Goal: Answer question/provide support

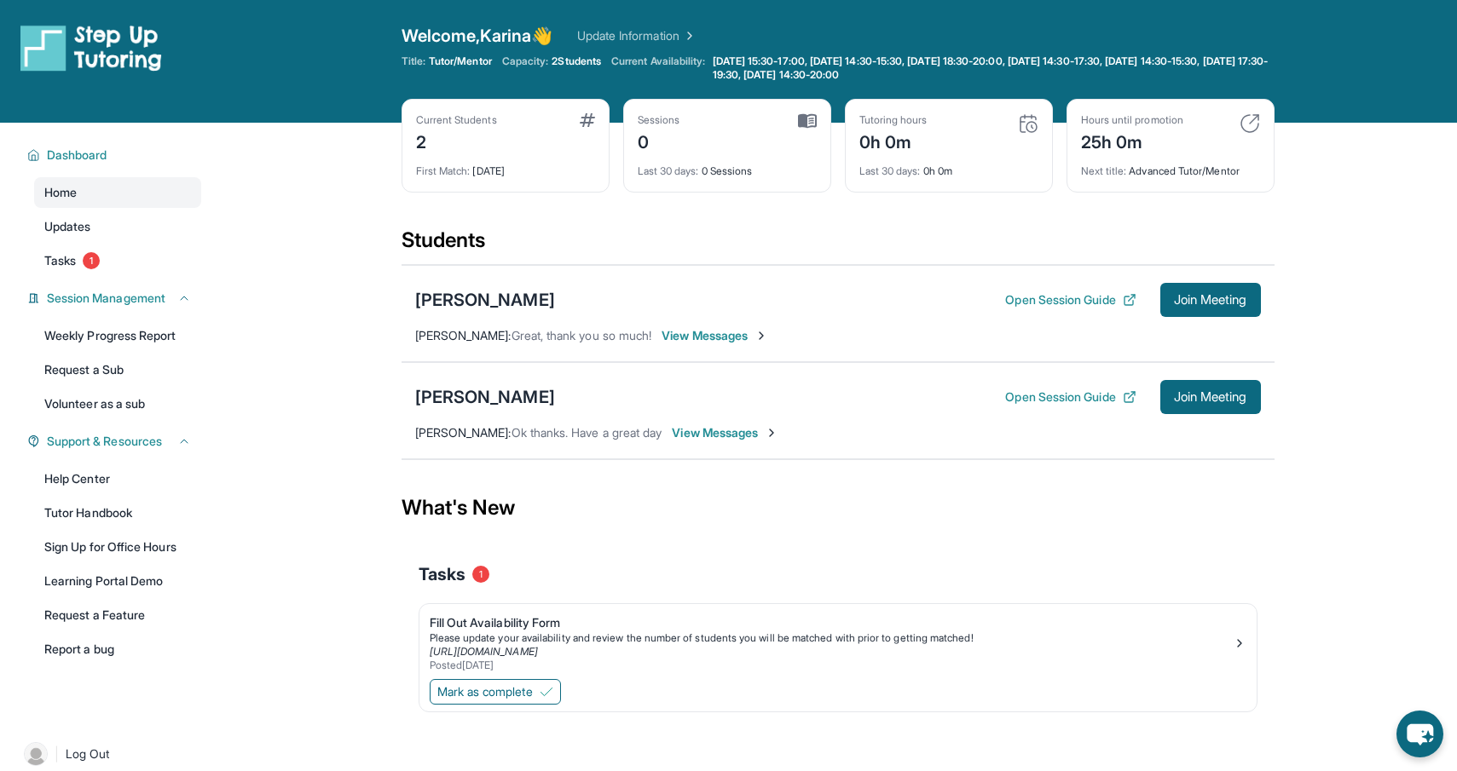
click at [722, 338] on span "View Messages" at bounding box center [714, 335] width 107 height 17
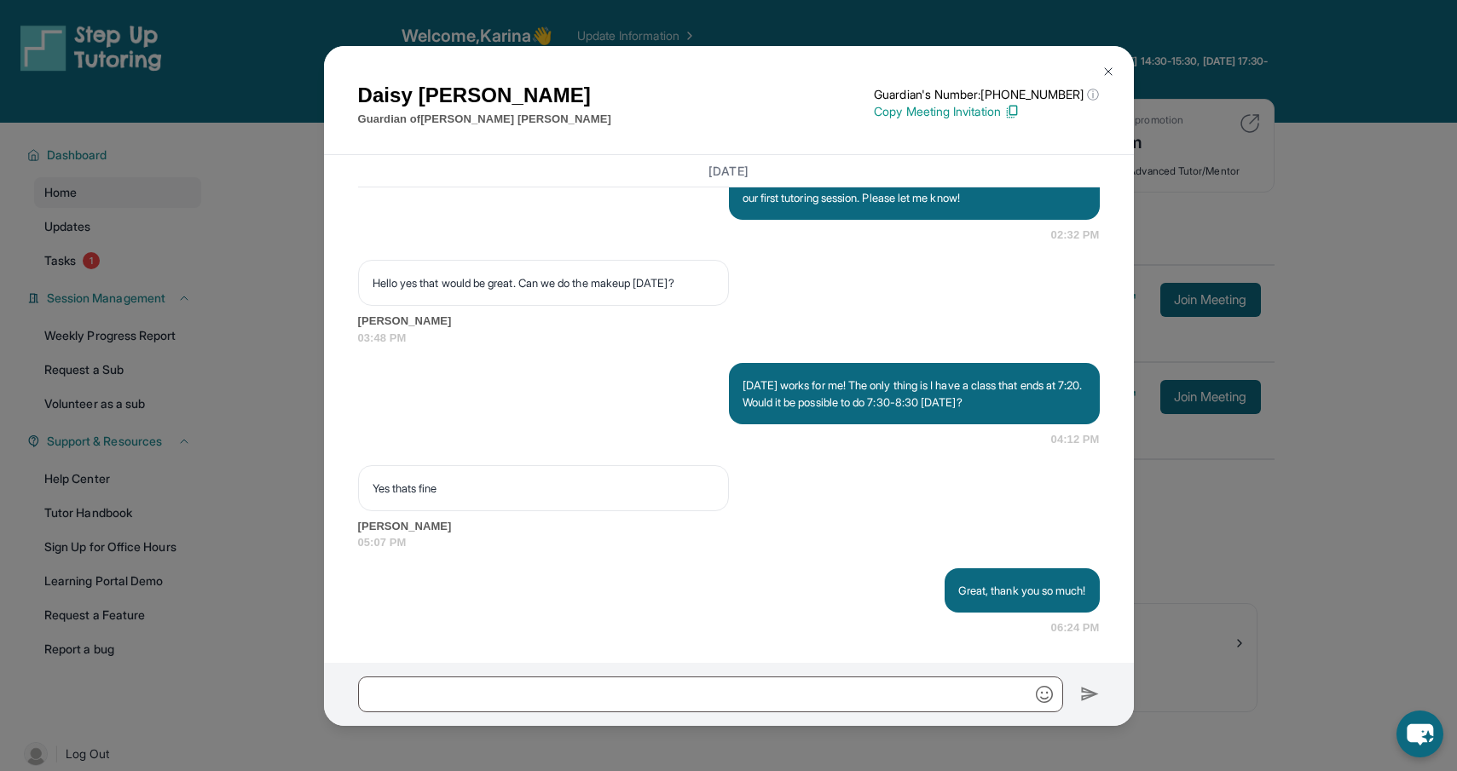
scroll to position [1723, 0]
click at [1225, 278] on div "[PERSON_NAME] Guardian of [PERSON_NAME] Guardian's Number: [PHONE_NUMBER] ⓘ Thi…" at bounding box center [728, 385] width 1457 height 771
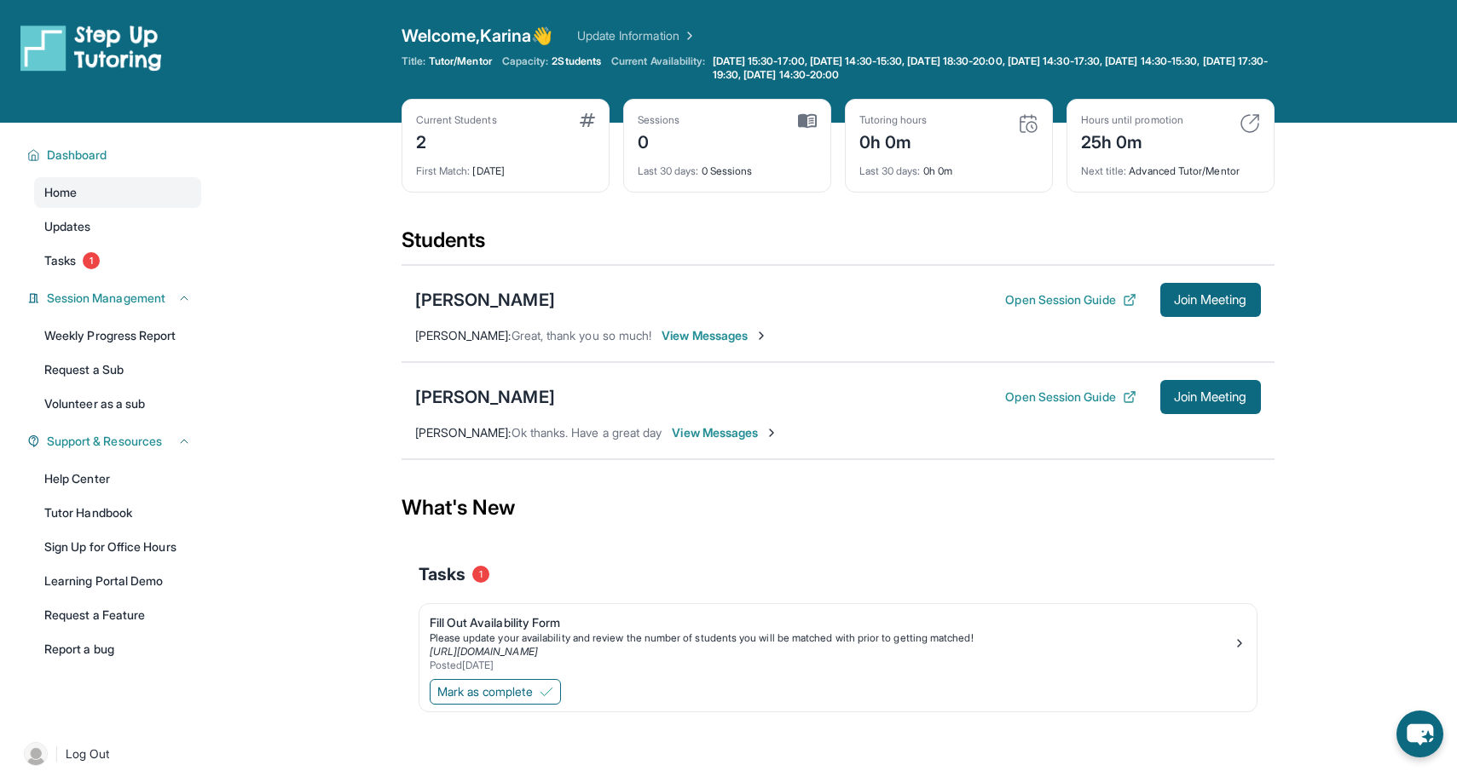
click at [725, 336] on span "View Messages" at bounding box center [714, 335] width 107 height 17
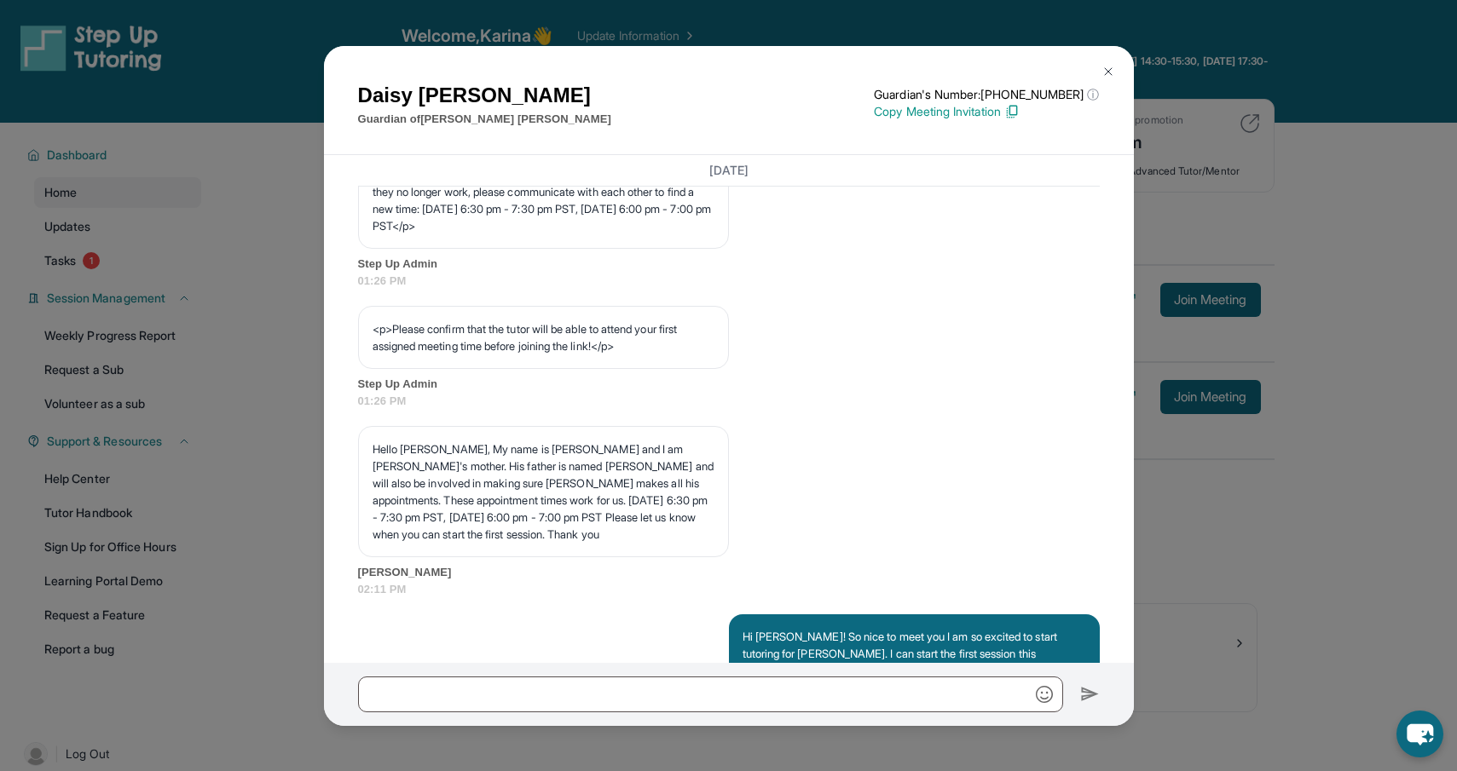
scroll to position [976, 0]
click at [1188, 304] on div "[PERSON_NAME] Guardian of [PERSON_NAME] Guardian's Number: [PHONE_NUMBER] ⓘ Thi…" at bounding box center [728, 385] width 1457 height 771
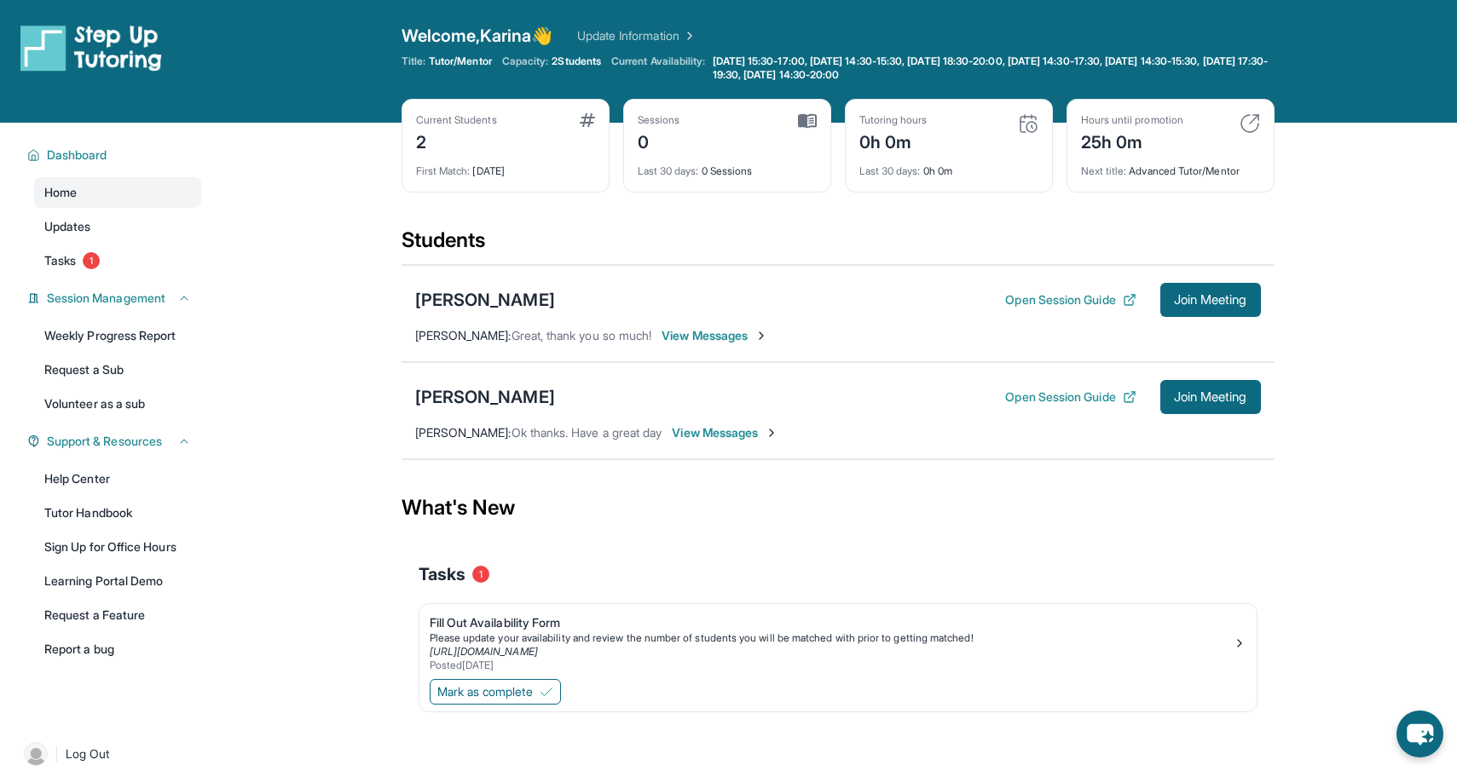
drag, startPoint x: 1235, startPoint y: 395, endPoint x: 1204, endPoint y: 584, distance: 191.7
click at [1204, 584] on main "Current Students 2 First Match : [DATE] Sessions 0 Last 30 days : 0 Sessions Tu…" at bounding box center [837, 450] width 873 height 655
click at [757, 433] on span "View Messages" at bounding box center [725, 432] width 107 height 17
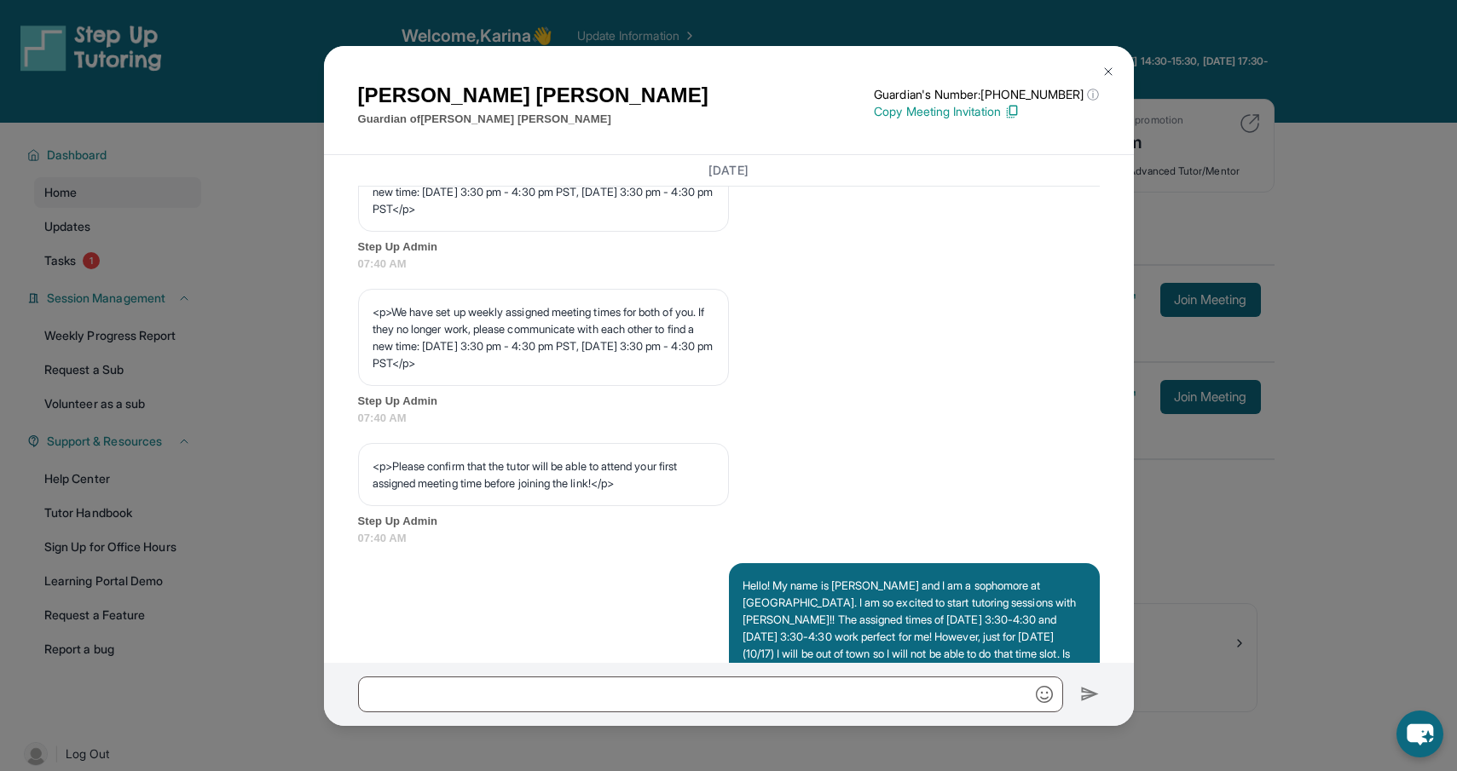
scroll to position [842, 0]
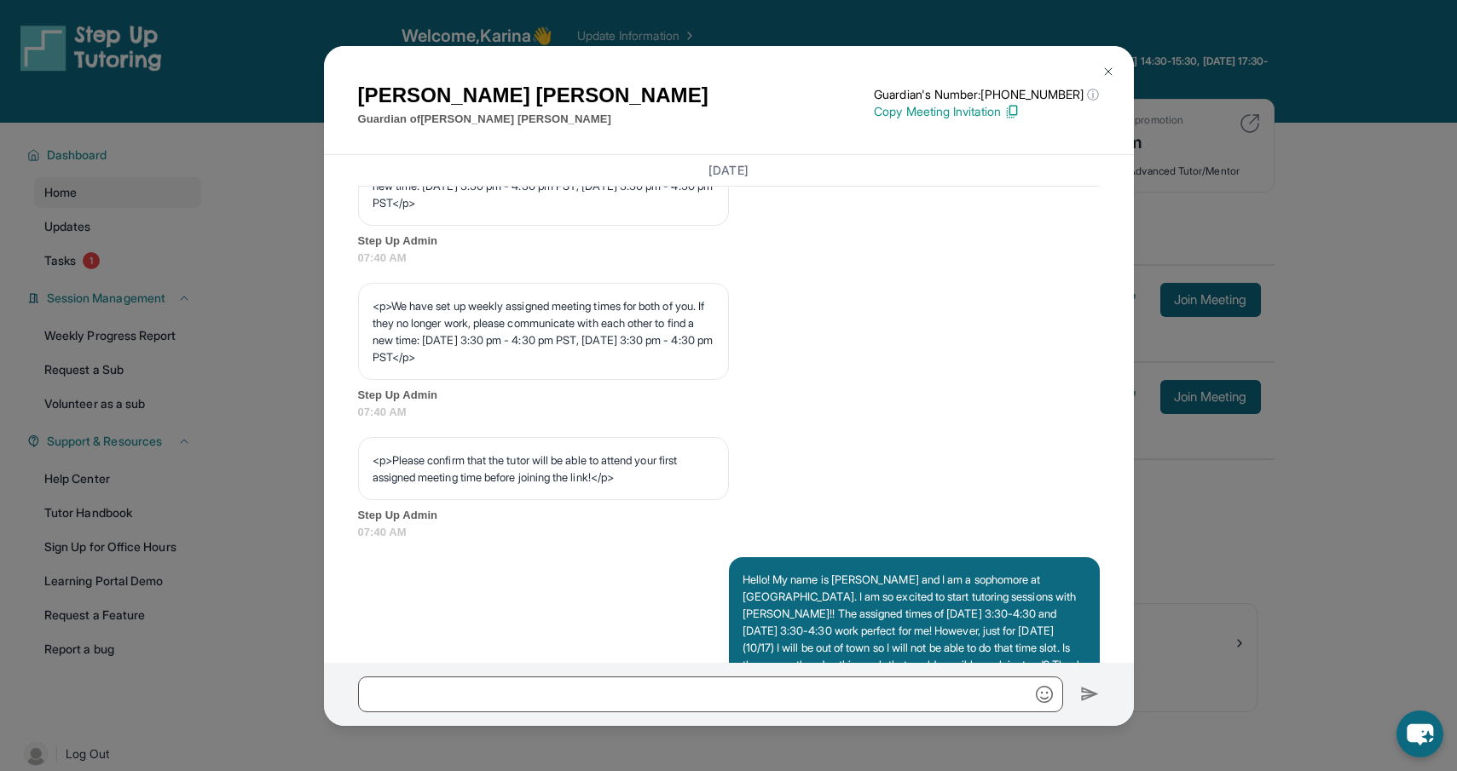
click at [1296, 237] on div "[PERSON_NAME] Guardian of [PERSON_NAME] Guardian's Number: [PHONE_NUMBER] ⓘ Thi…" at bounding box center [728, 385] width 1457 height 771
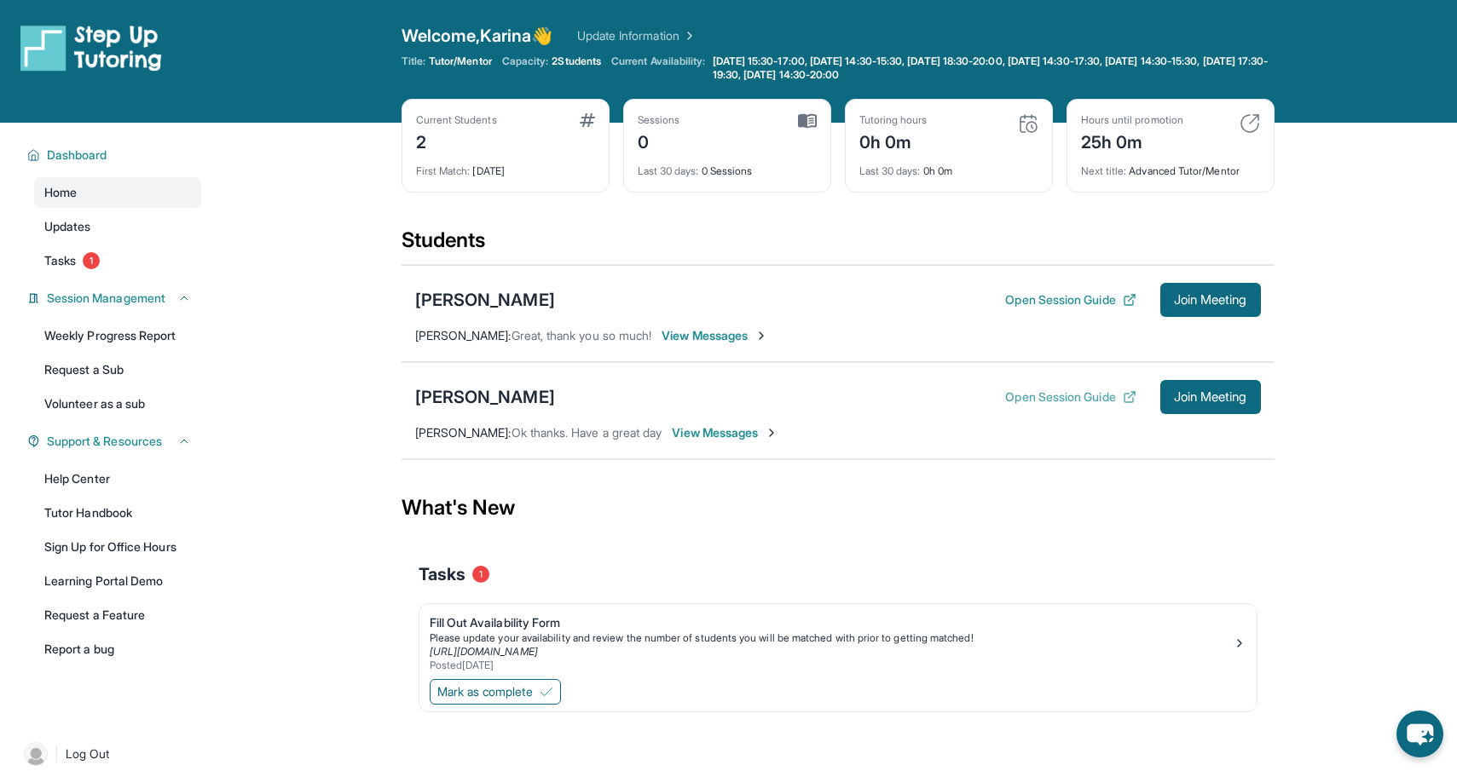
click at [1065, 396] on button "Open Session Guide" at bounding box center [1070, 397] width 130 height 17
click at [515, 696] on span "Mark as complete" at bounding box center [484, 692] width 95 height 17
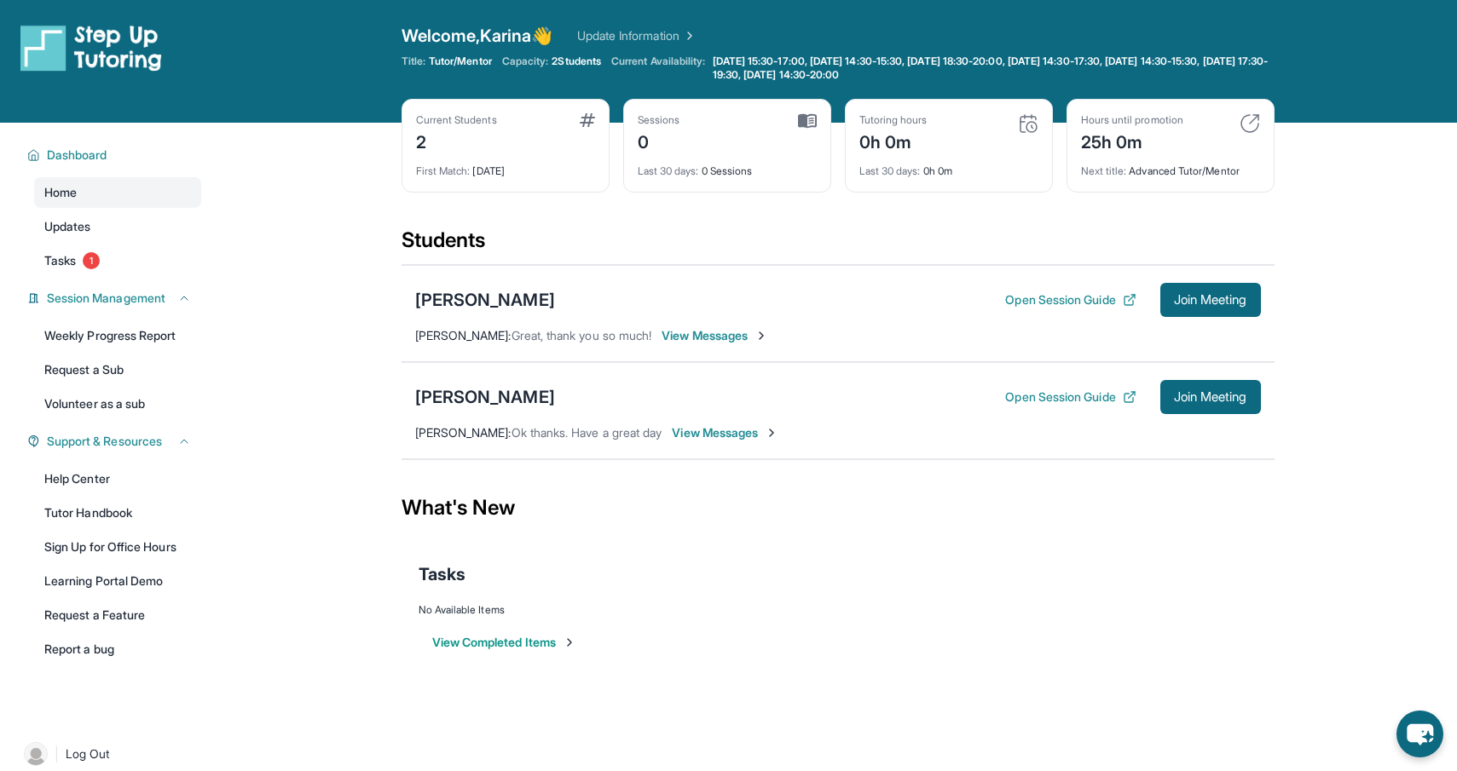
click at [522, 643] on button "View Completed Items" at bounding box center [504, 642] width 144 height 17
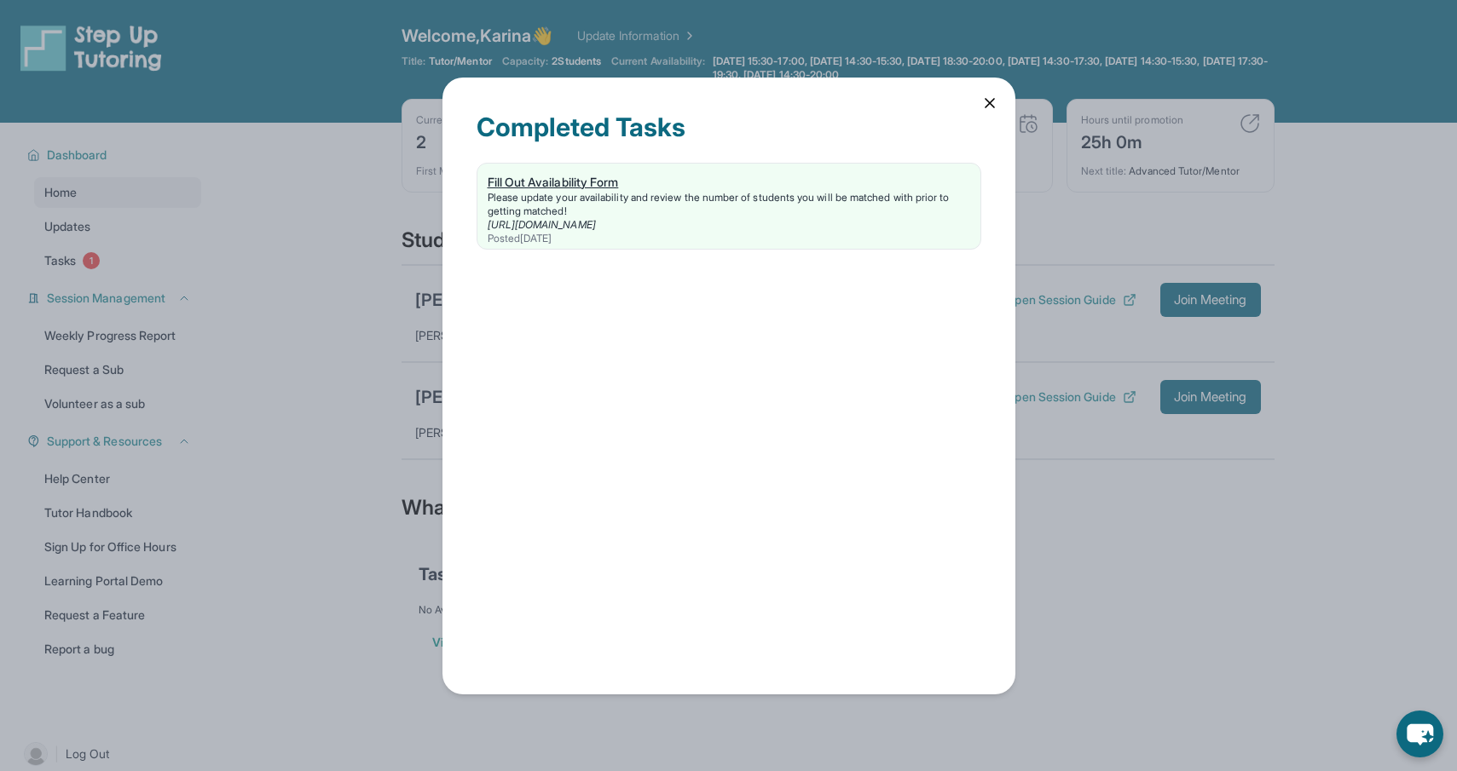
click at [617, 232] on div "Posted [DATE]" at bounding box center [729, 239] width 482 height 14
